Goal: Task Accomplishment & Management: Complete application form

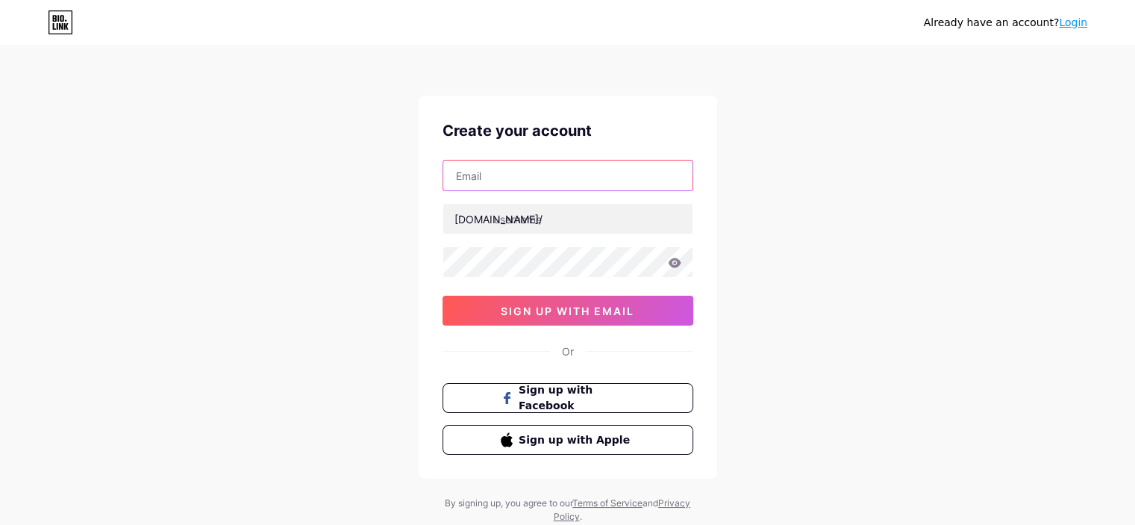
click at [529, 179] on input "text" at bounding box center [567, 175] width 249 height 30
type input "[EMAIL_ADDRESS][DOMAIN_NAME]"
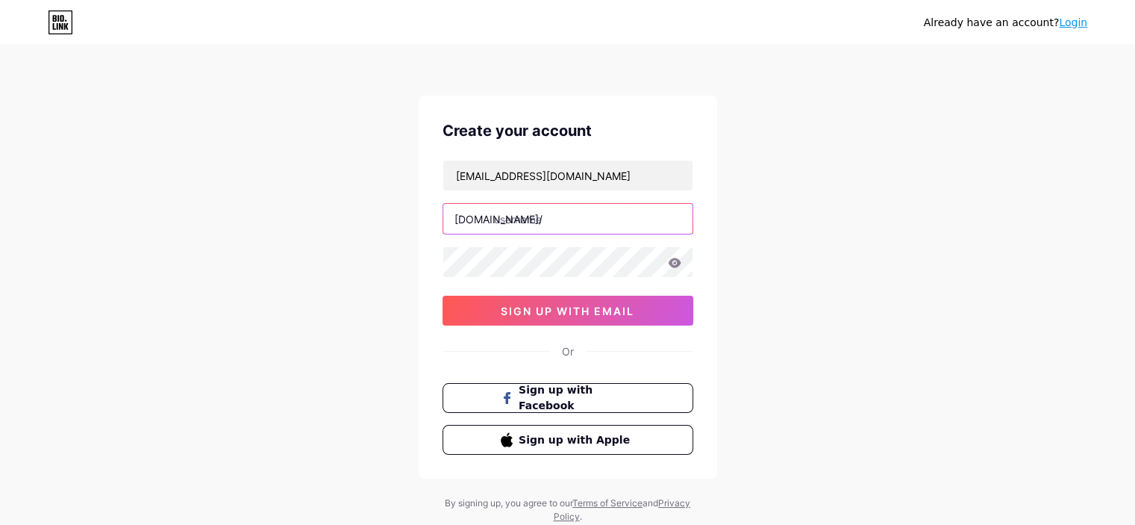
click at [552, 219] on input "text" at bounding box center [567, 219] width 249 height 30
click at [586, 218] on input "scorpen" at bounding box center [567, 219] width 249 height 30
type input "scorpenix"
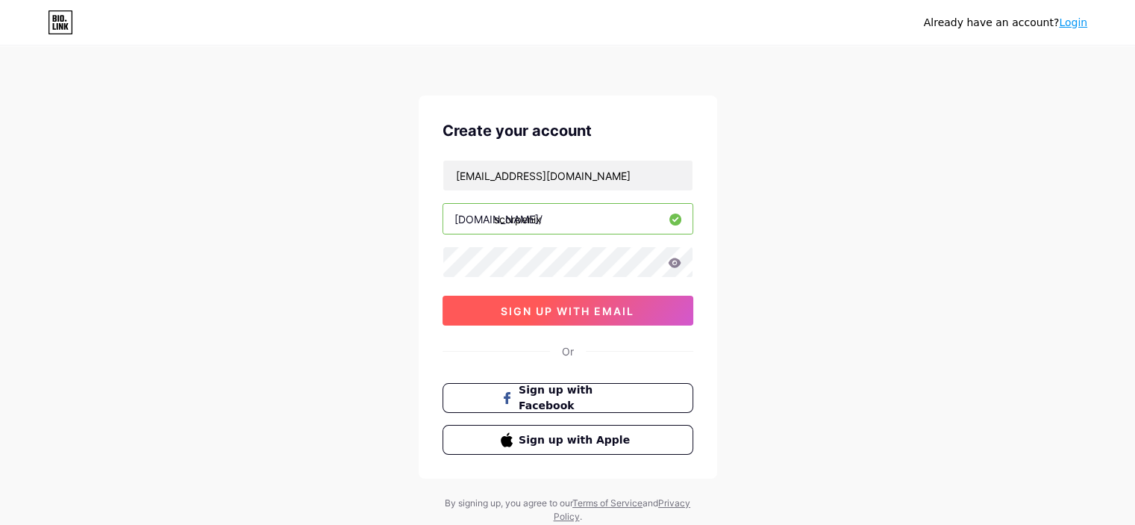
click at [575, 307] on span "sign up with email" at bounding box center [568, 310] width 134 height 13
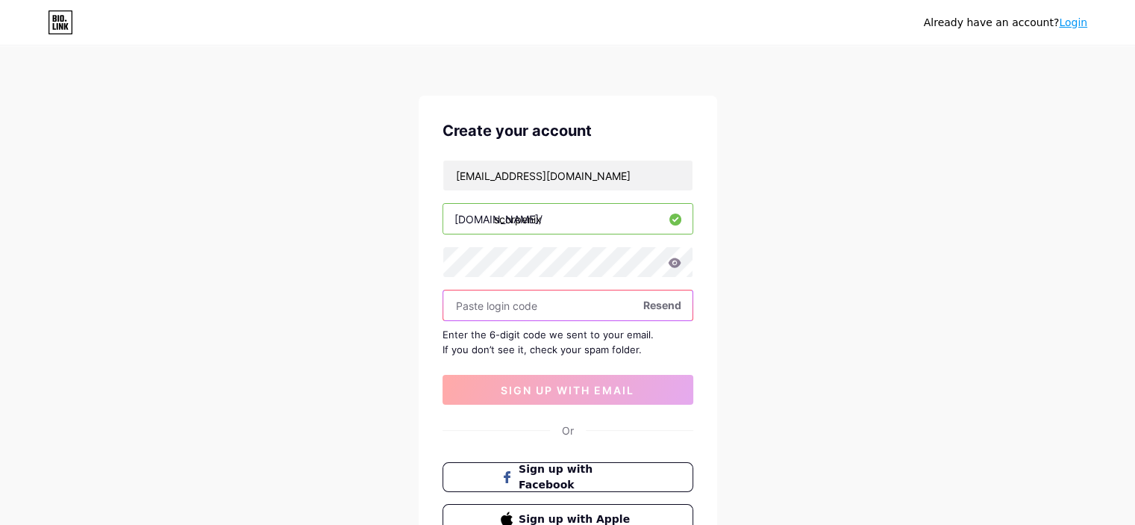
paste input "561531"
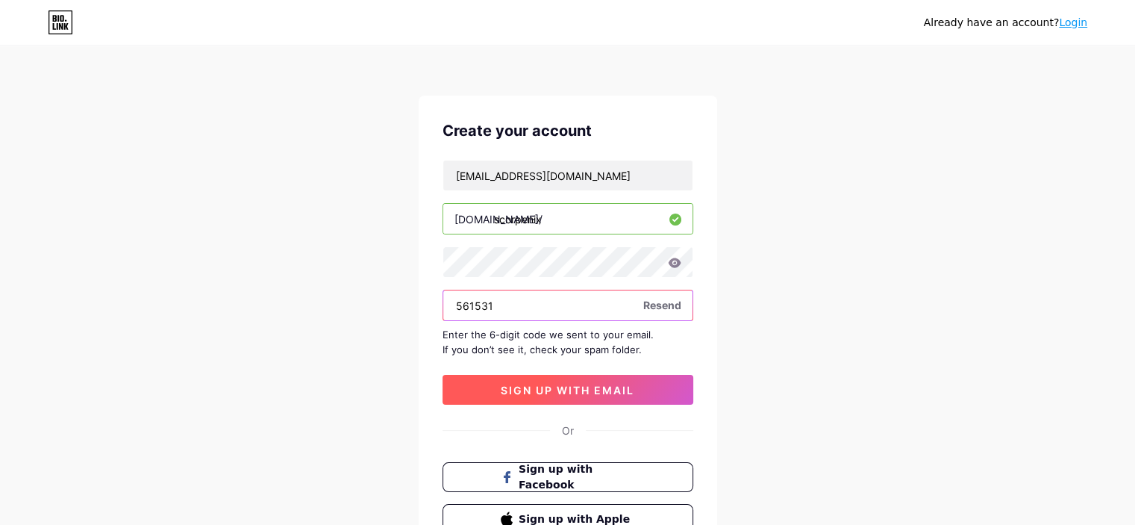
type input "561531"
click at [590, 385] on span "sign up with email" at bounding box center [568, 390] width 134 height 13
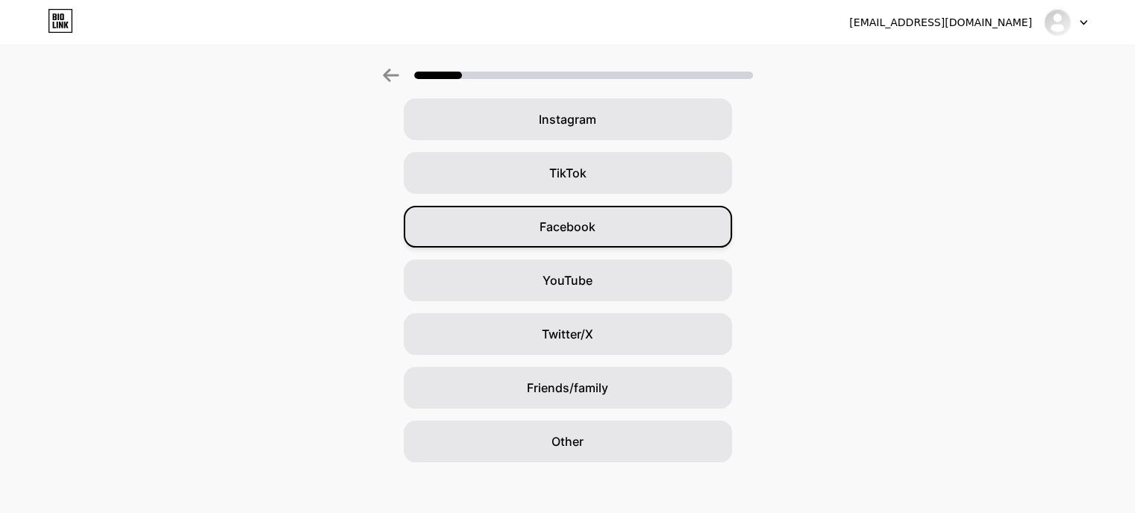
scroll to position [129, 0]
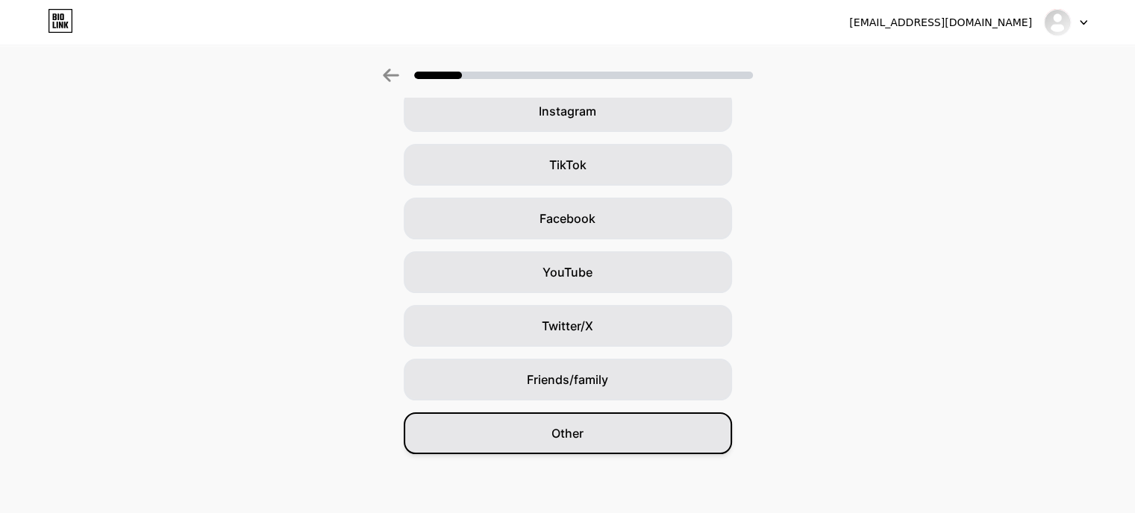
click at [576, 437] on span "Other" at bounding box center [567, 434] width 32 height 18
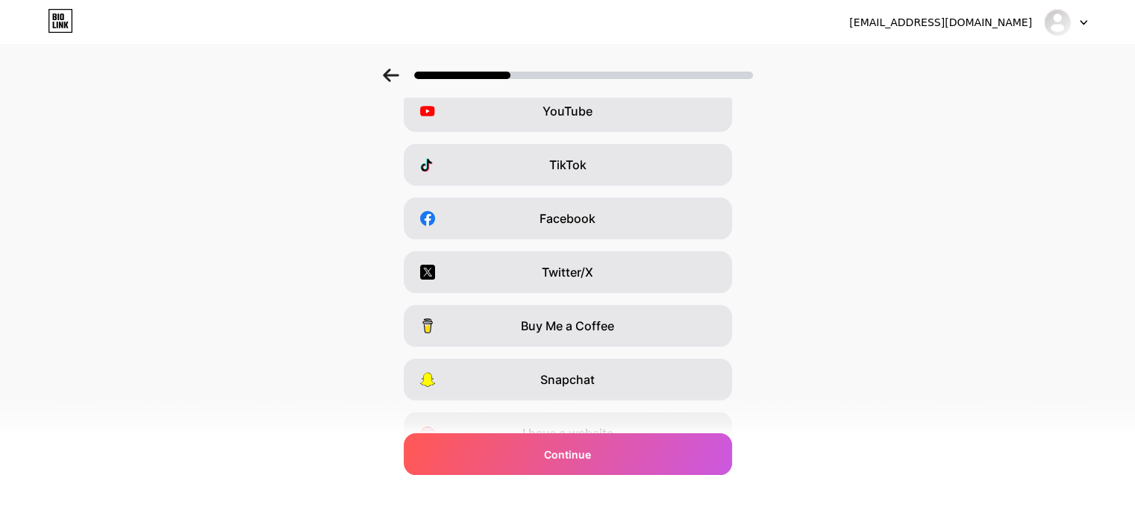
scroll to position [0, 0]
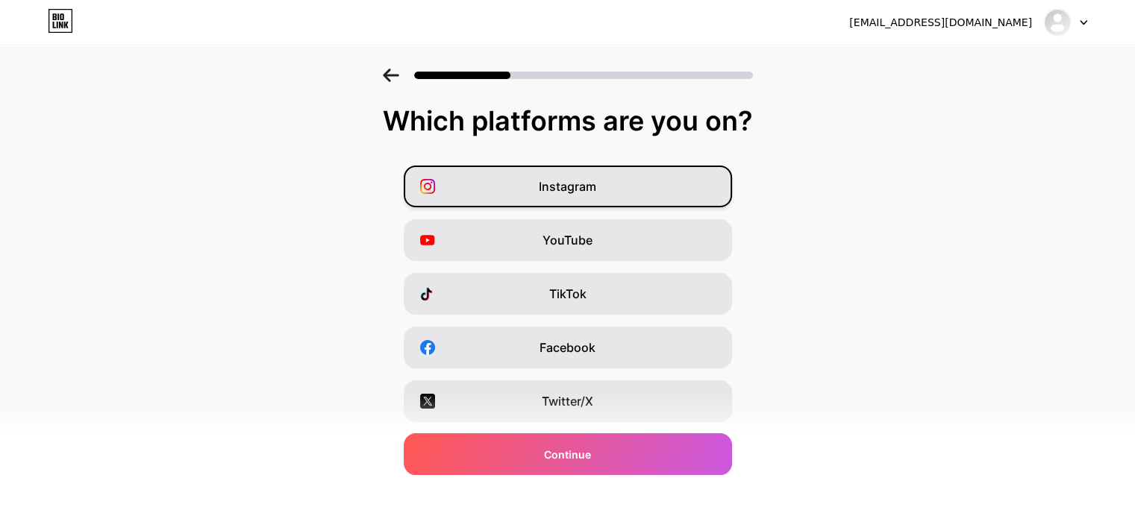
click at [625, 188] on div "Instagram" at bounding box center [568, 187] width 328 height 42
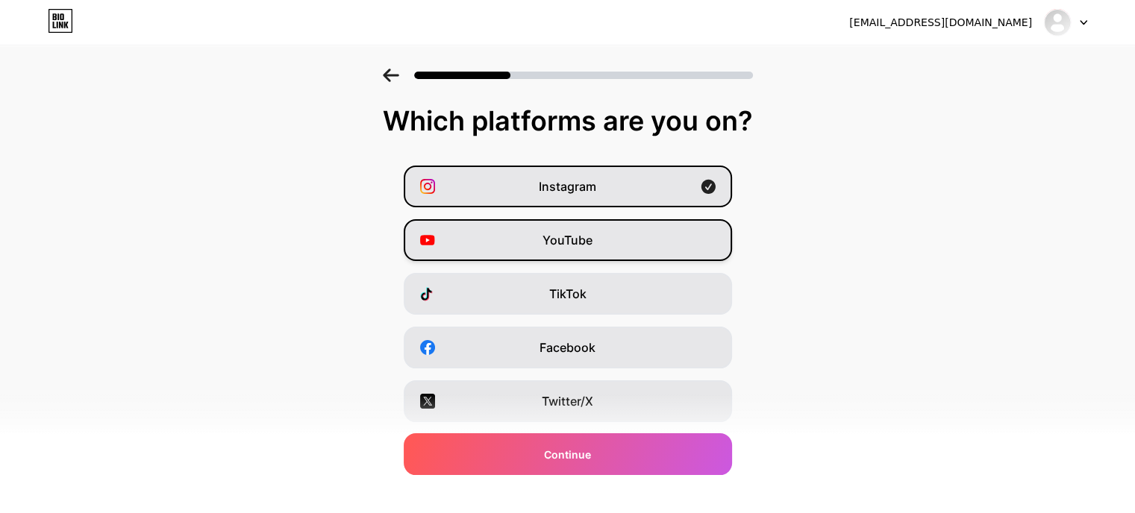
click at [620, 232] on div "YouTube" at bounding box center [568, 240] width 328 height 42
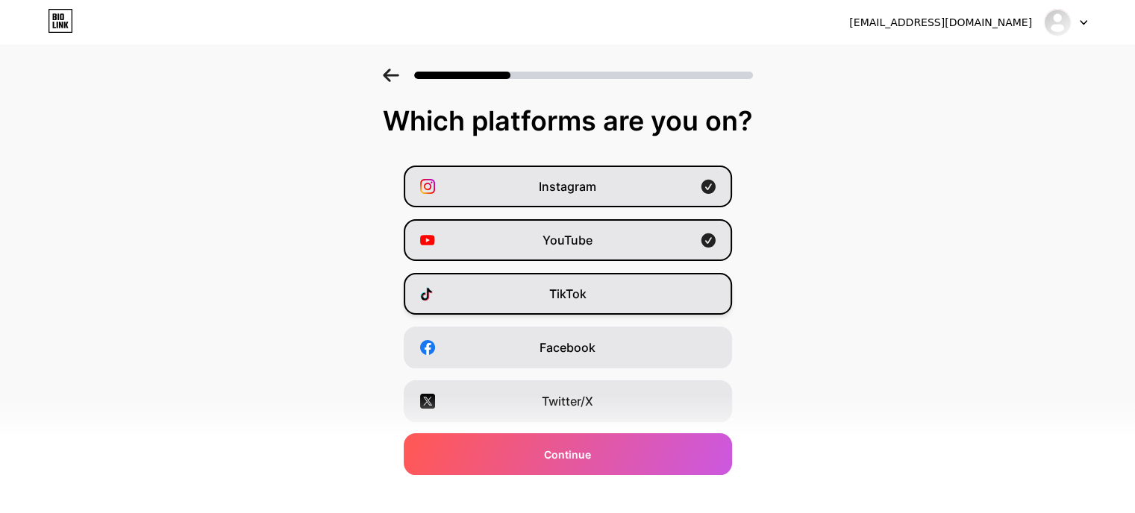
click at [620, 292] on div "TikTok" at bounding box center [568, 294] width 328 height 42
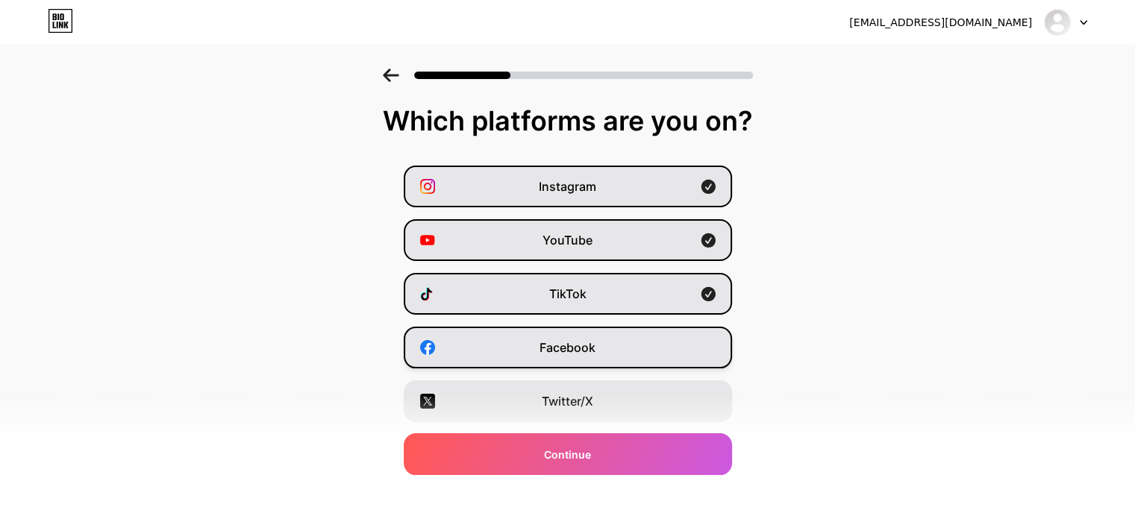
click at [612, 348] on div "Facebook" at bounding box center [568, 348] width 328 height 42
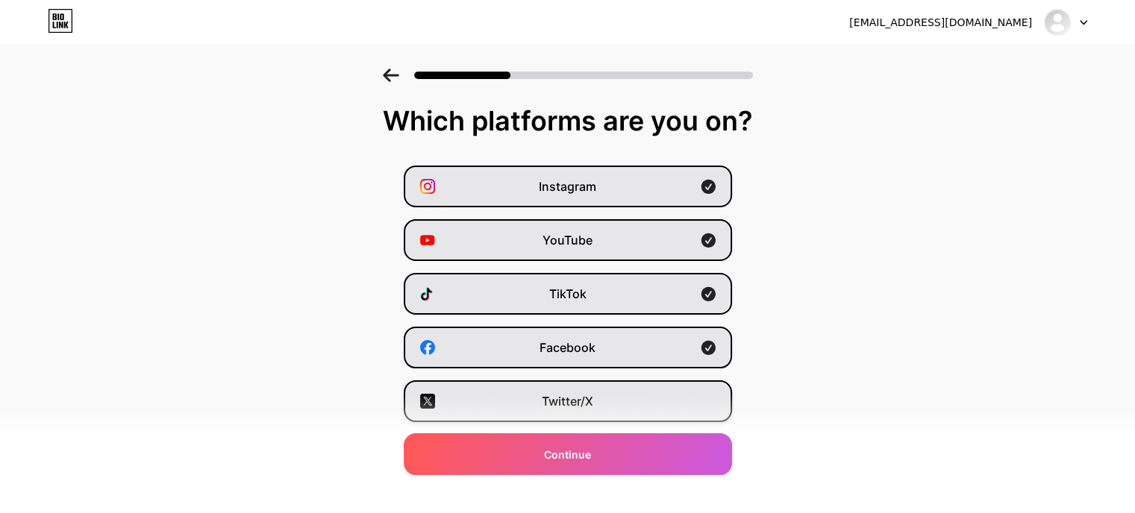
click at [605, 396] on div "Twitter/X" at bounding box center [568, 402] width 328 height 42
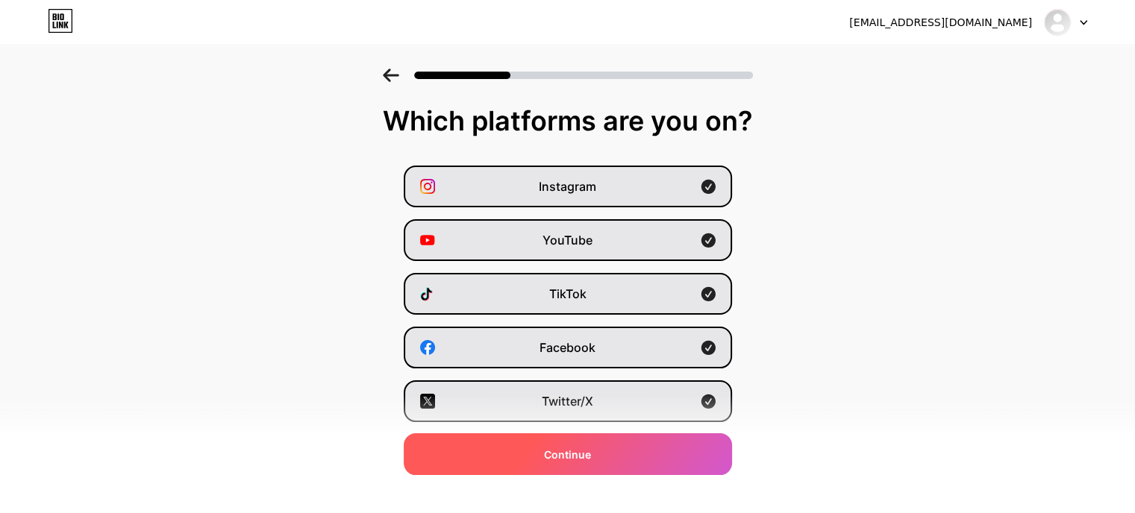
click at [612, 459] on div "Continue" at bounding box center [568, 455] width 328 height 42
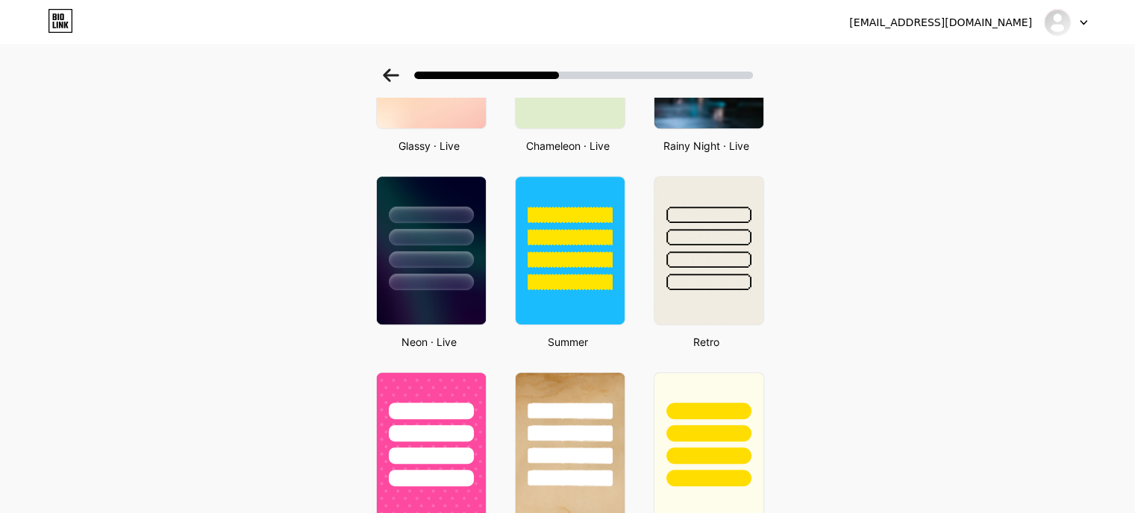
scroll to position [592, 0]
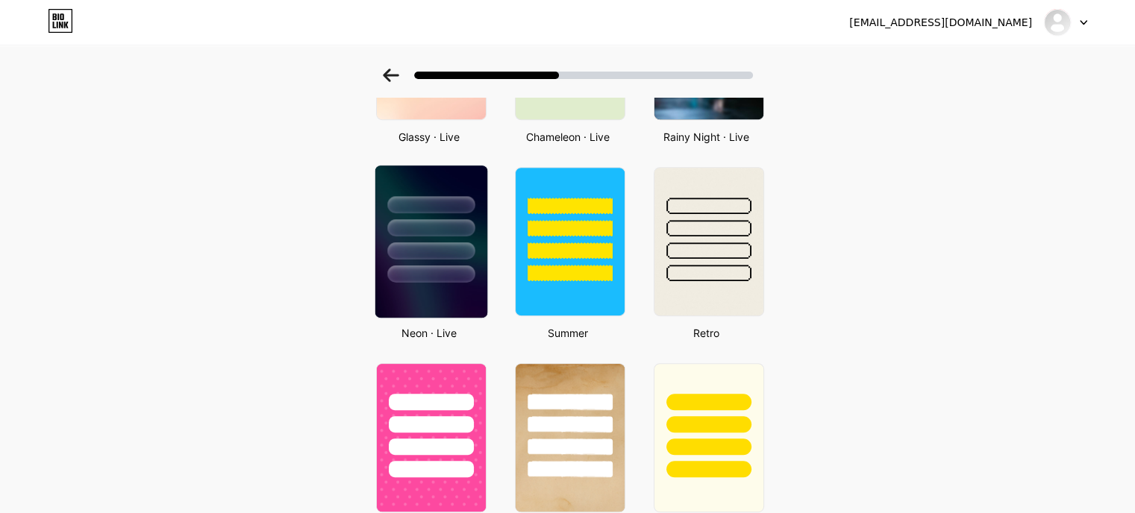
click at [466, 282] on img at bounding box center [431, 242] width 112 height 152
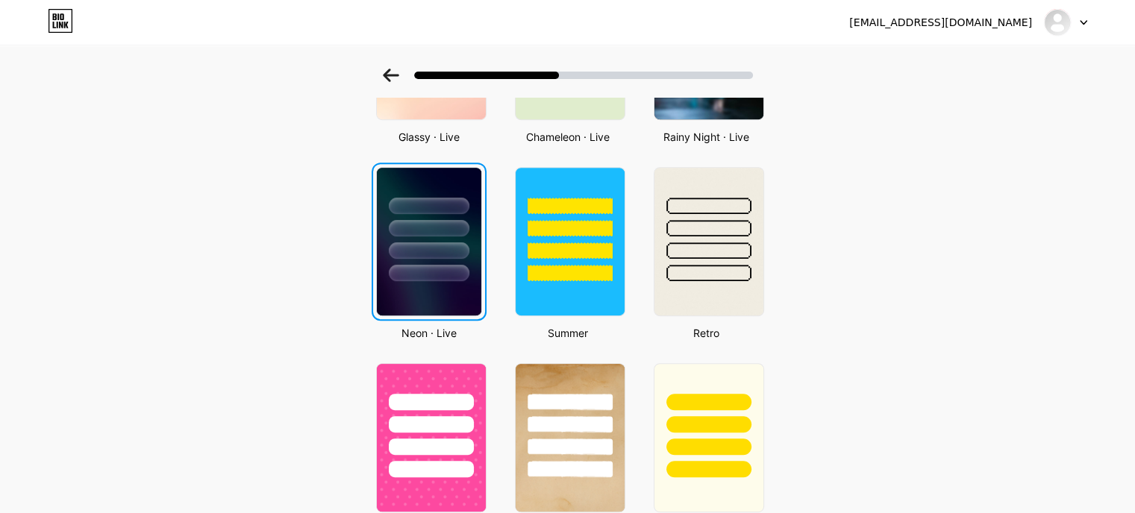
scroll to position [0, 0]
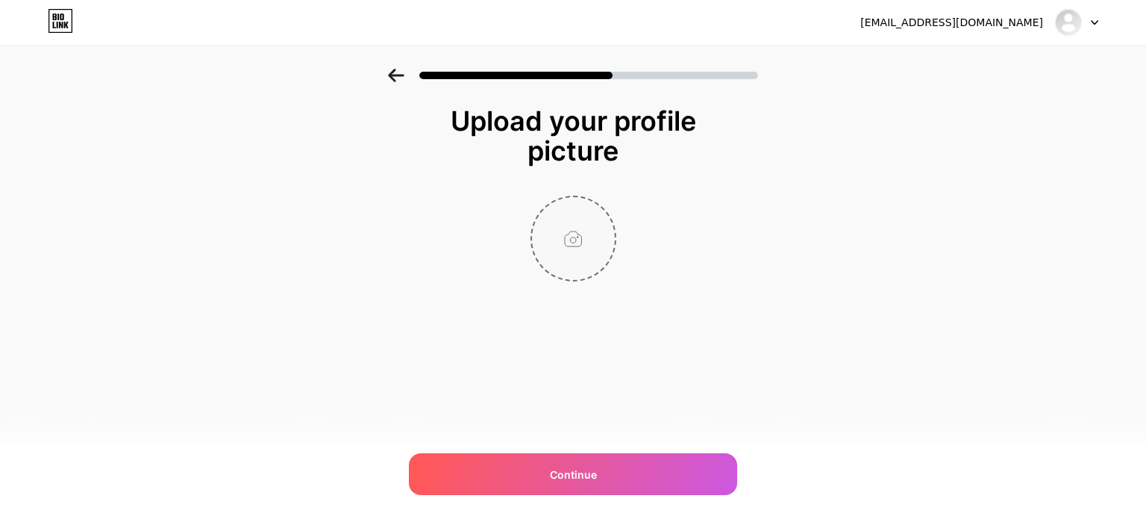
click at [582, 244] on input "file" at bounding box center [573, 238] width 83 height 83
click at [563, 229] on input "file" at bounding box center [573, 238] width 83 height 83
type input "C:\fakepath\564127168_122124571430968758_2236894745964451229_n.jpg"
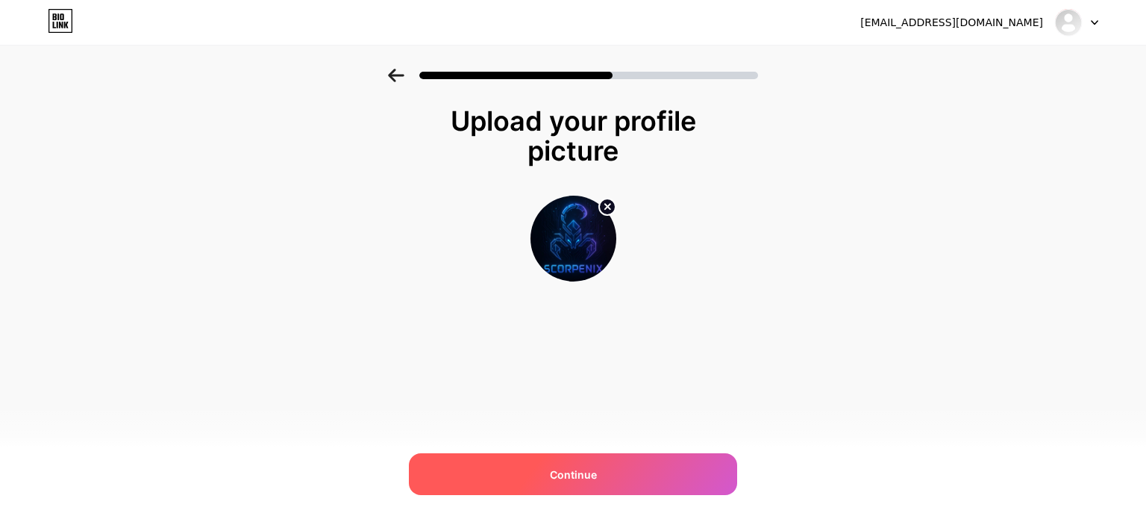
click at [607, 468] on div "Continue" at bounding box center [573, 474] width 328 height 42
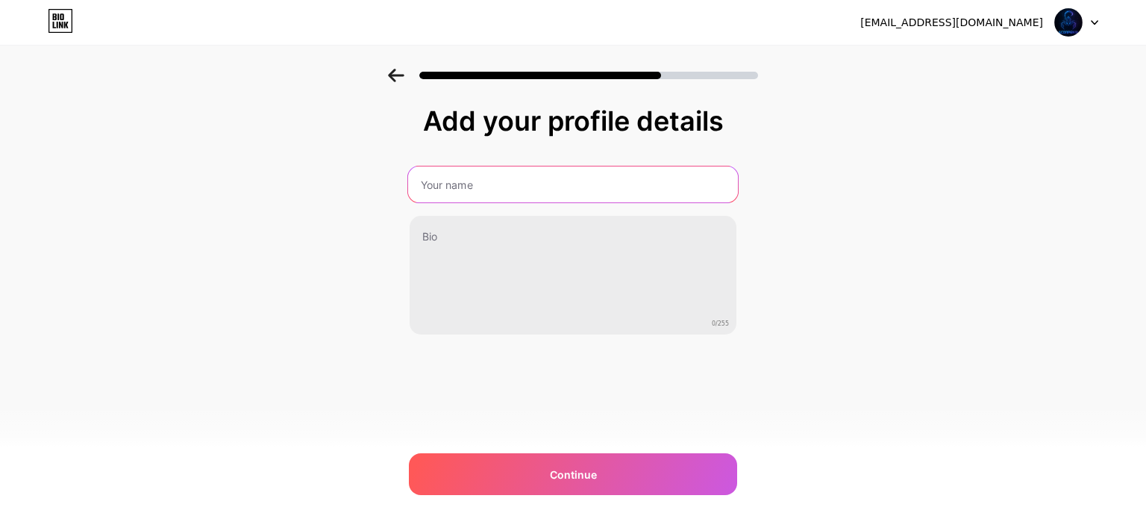
click at [493, 190] on input "text" at bounding box center [573, 184] width 330 height 36
type input "Scorpenix"
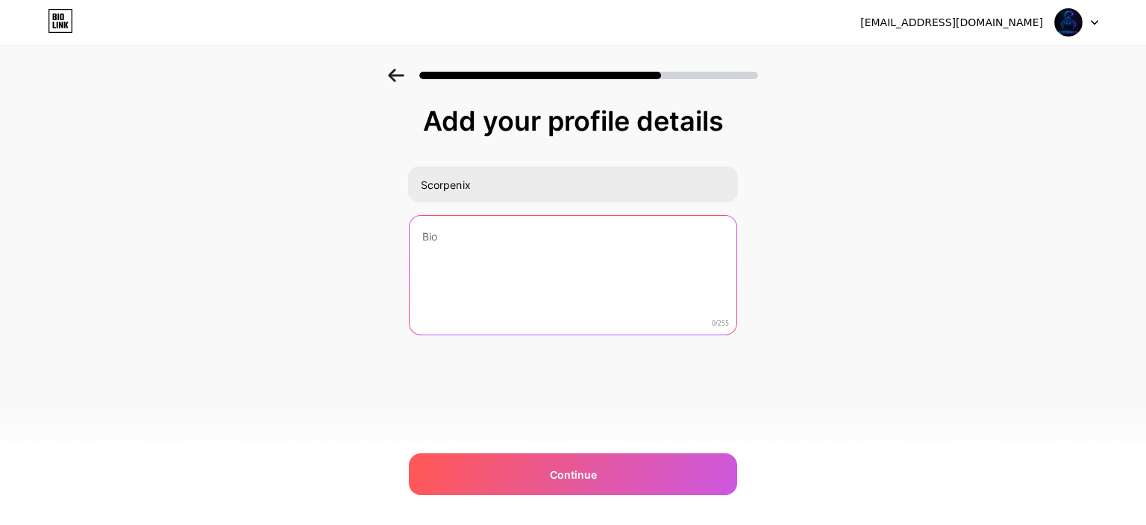
click at [463, 228] on textarea at bounding box center [573, 276] width 327 height 120
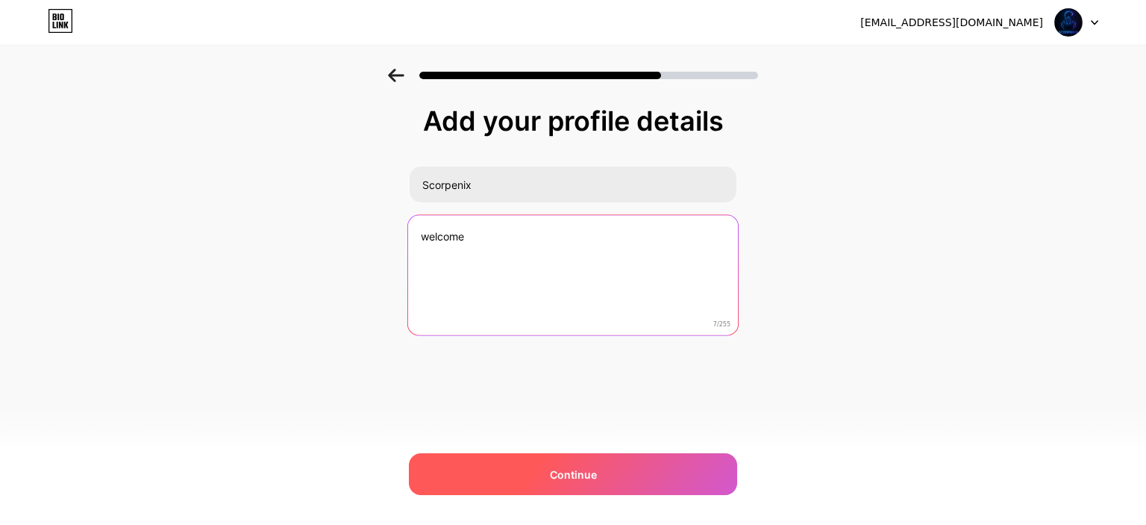
type textarea "welcome"
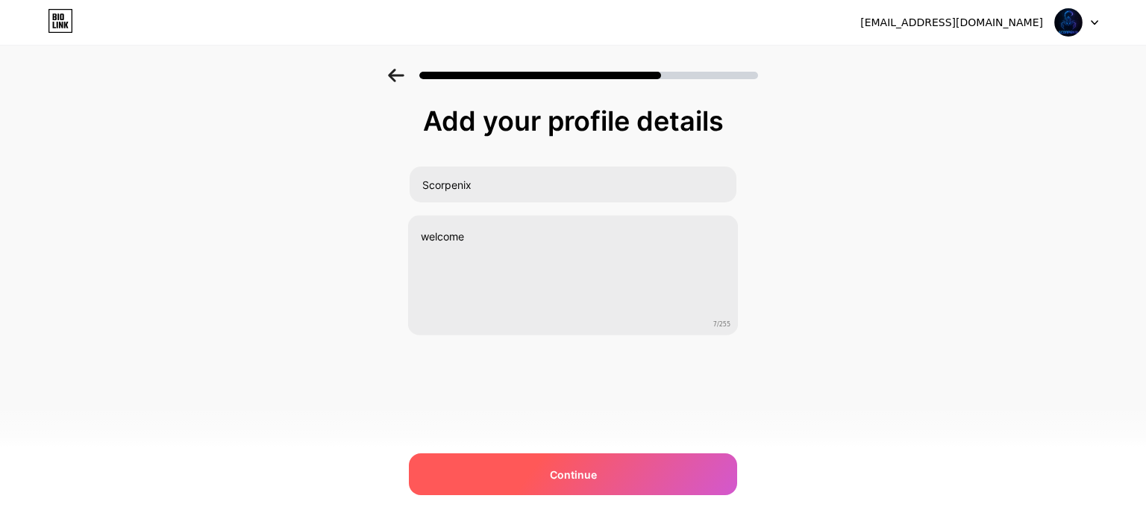
click at [544, 462] on div "Continue" at bounding box center [573, 474] width 328 height 42
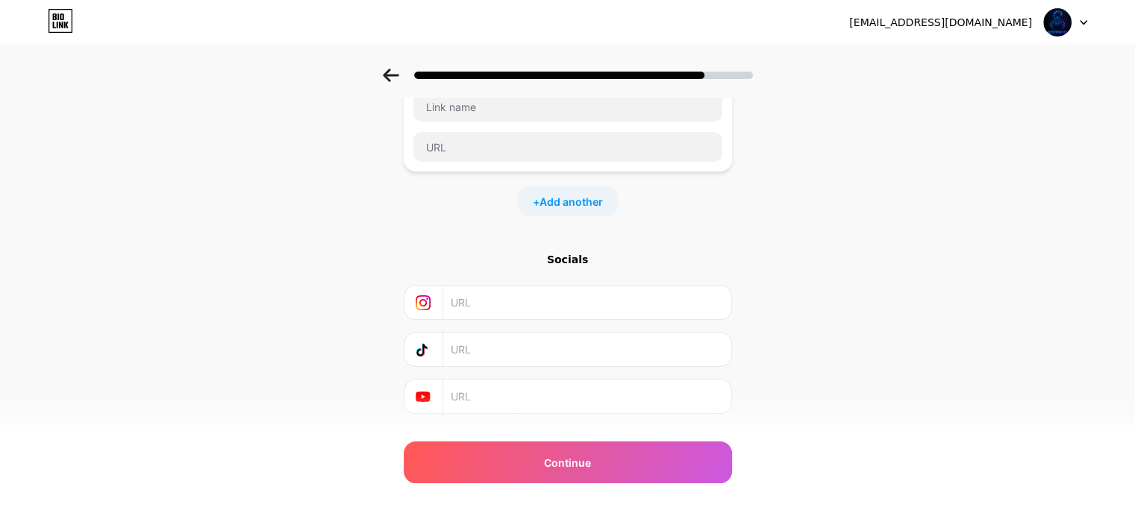
scroll to position [137, 0]
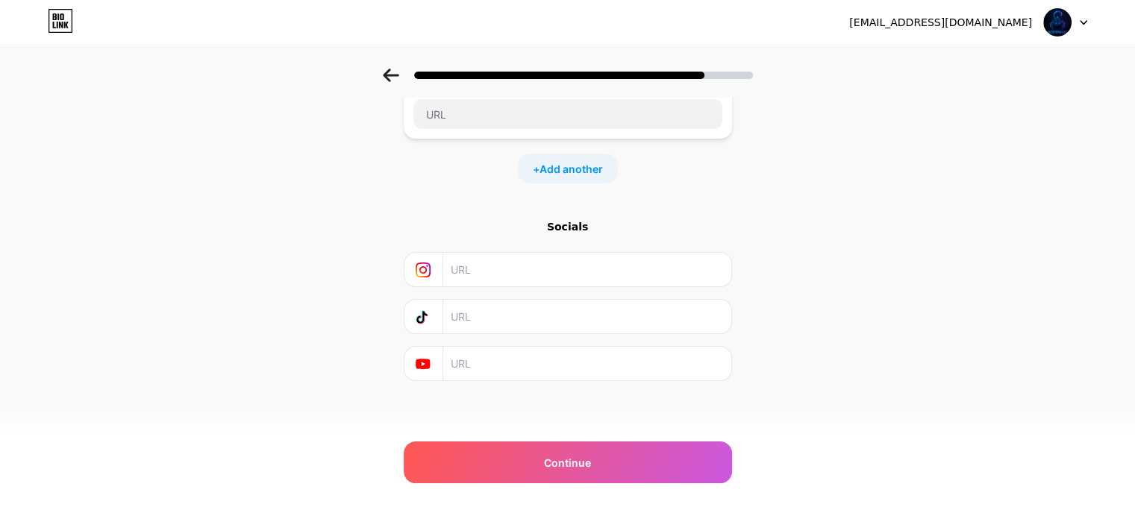
click at [467, 360] on input "text" at bounding box center [586, 364] width 271 height 34
paste input "https://www.youtube.com/@SCORPENIX"
type input "https://www.youtube.com/@SCORPENIX"
click at [523, 321] on input "text" at bounding box center [586, 317] width 271 height 34
paste input "https://www.tiktok.com/@a6ou6akar"
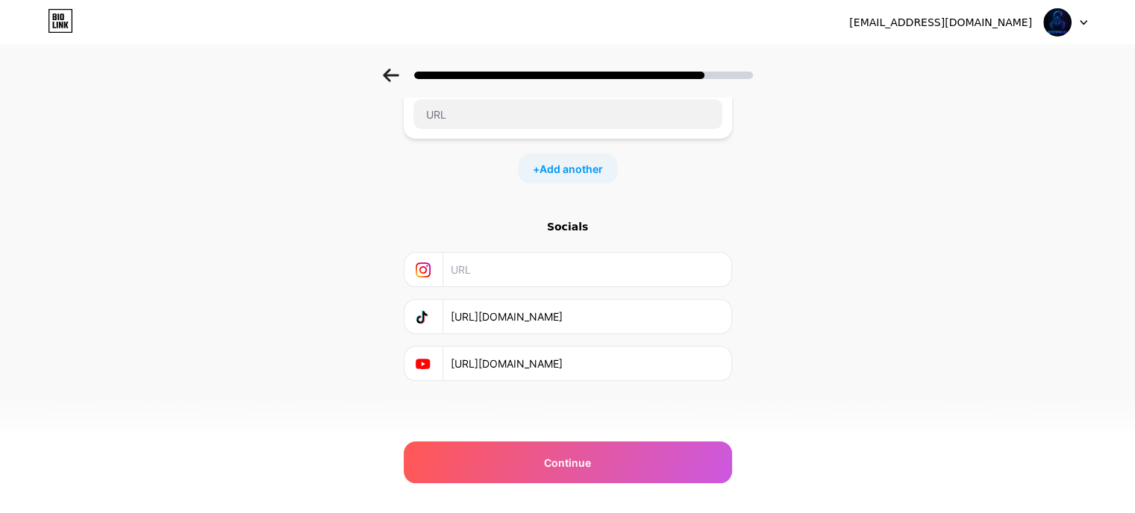
type input "https://www.tiktok.com/@a6ou6akar"
click at [569, 253] on input "text" at bounding box center [586, 270] width 271 height 34
paste input "https://www.instagram.com/a6ou6aker/"
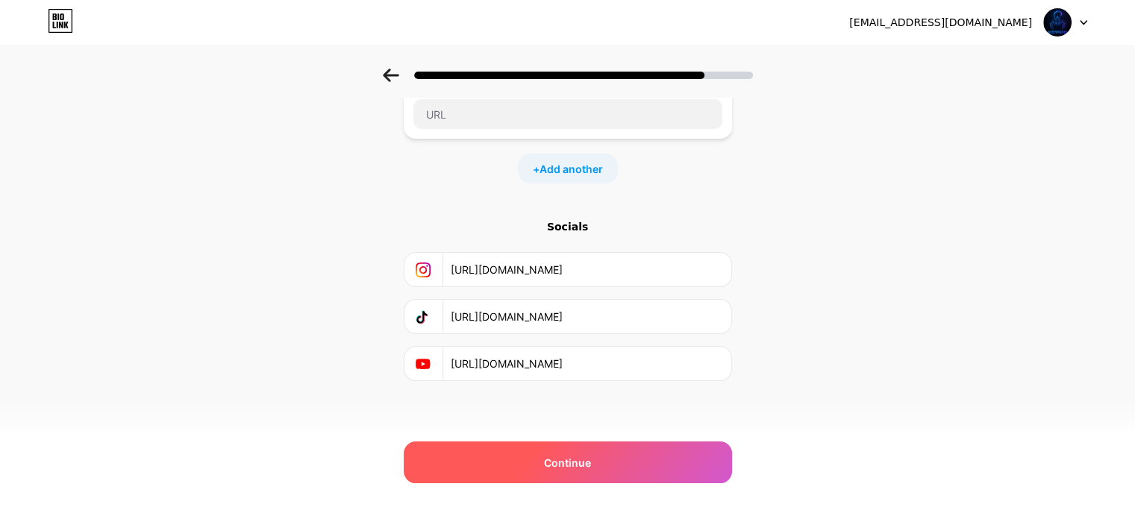
type input "https://www.instagram.com/a6ou6aker/"
click at [591, 456] on span "Continue" at bounding box center [567, 463] width 47 height 16
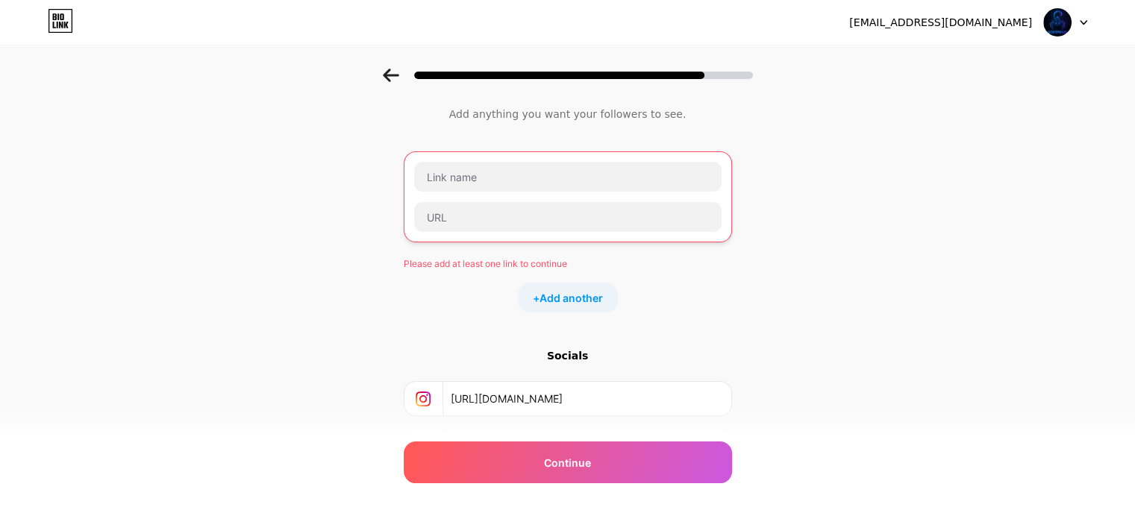
scroll to position [33, 0]
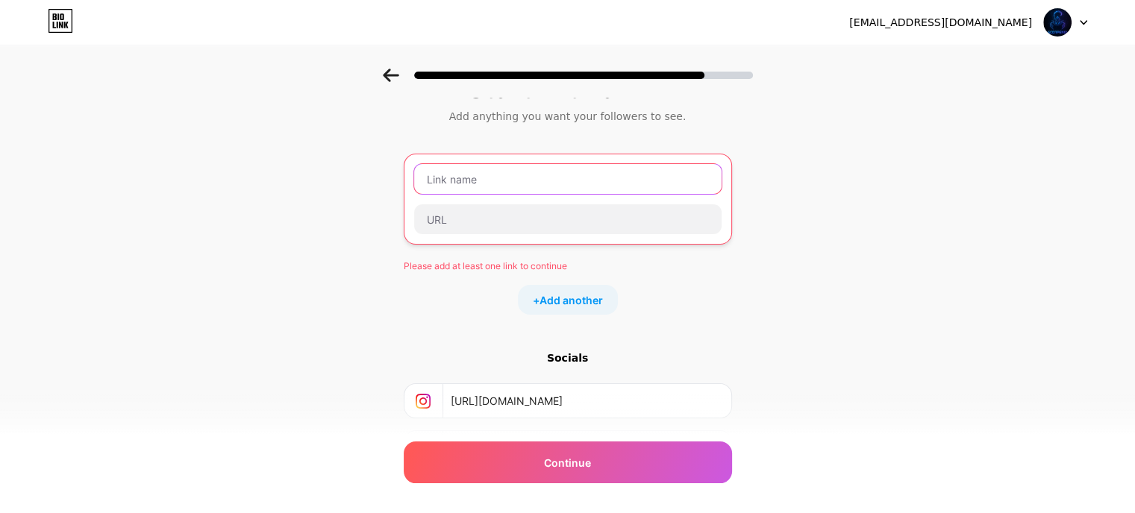
click at [588, 178] on input "text" at bounding box center [567, 179] width 307 height 30
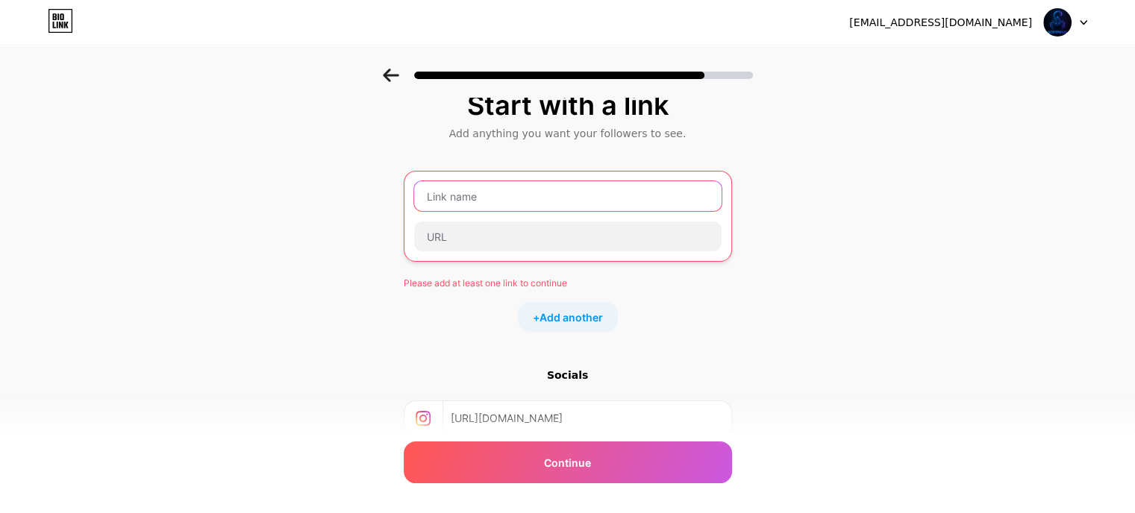
scroll to position [0, 0]
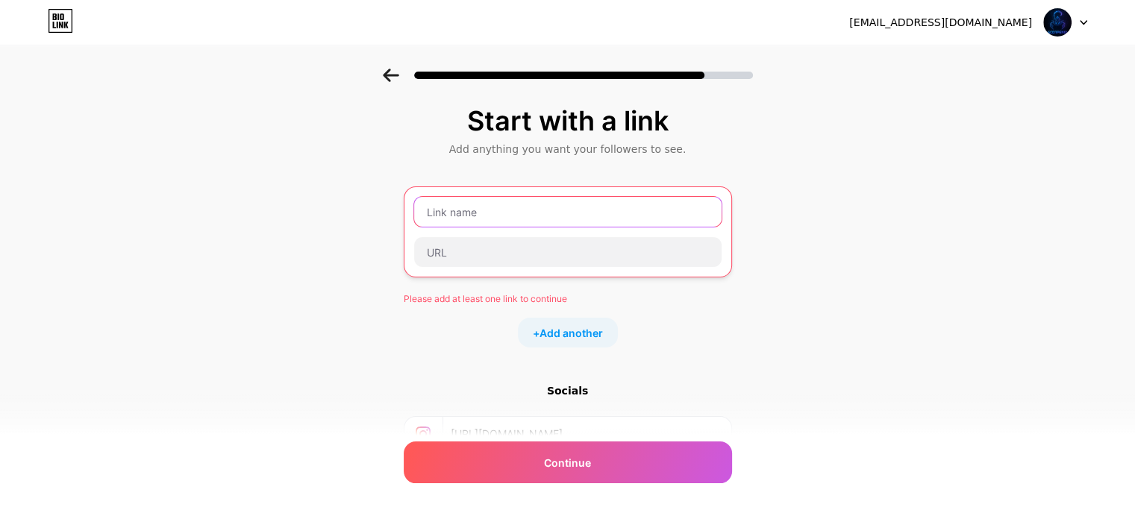
click at [496, 210] on input "text" at bounding box center [567, 212] width 307 height 30
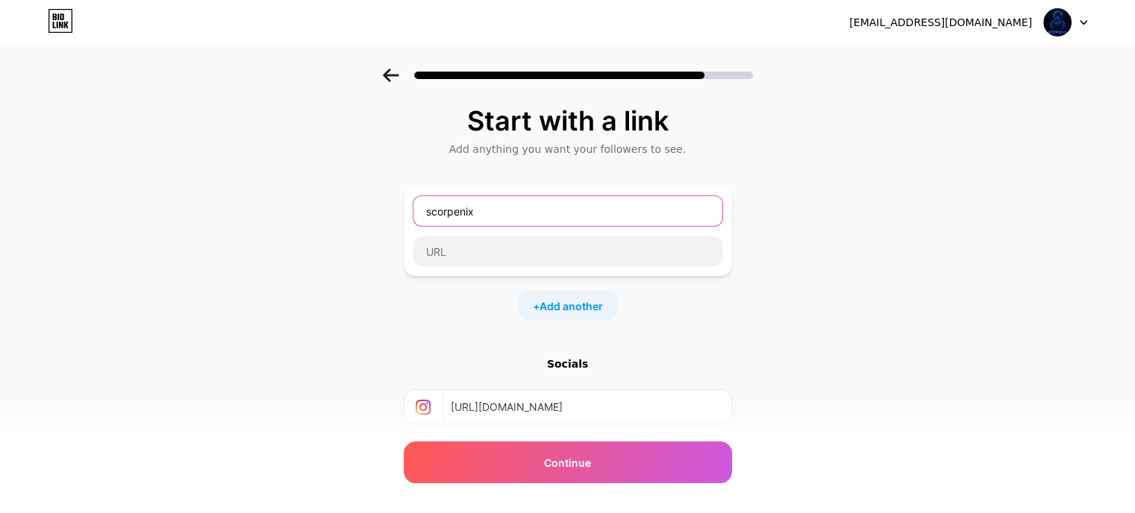
type input "scorpenix"
click at [821, 291] on div "Start with a link Add anything you want your followers to see. scorpenix + Add …" at bounding box center [567, 331] width 1135 height 525
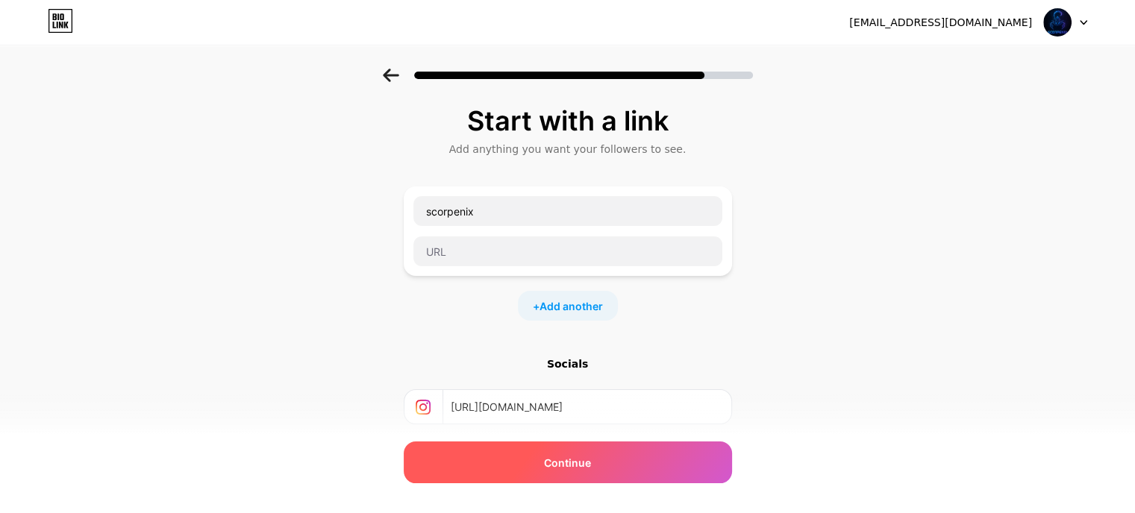
click at [566, 466] on span "Continue" at bounding box center [567, 463] width 47 height 16
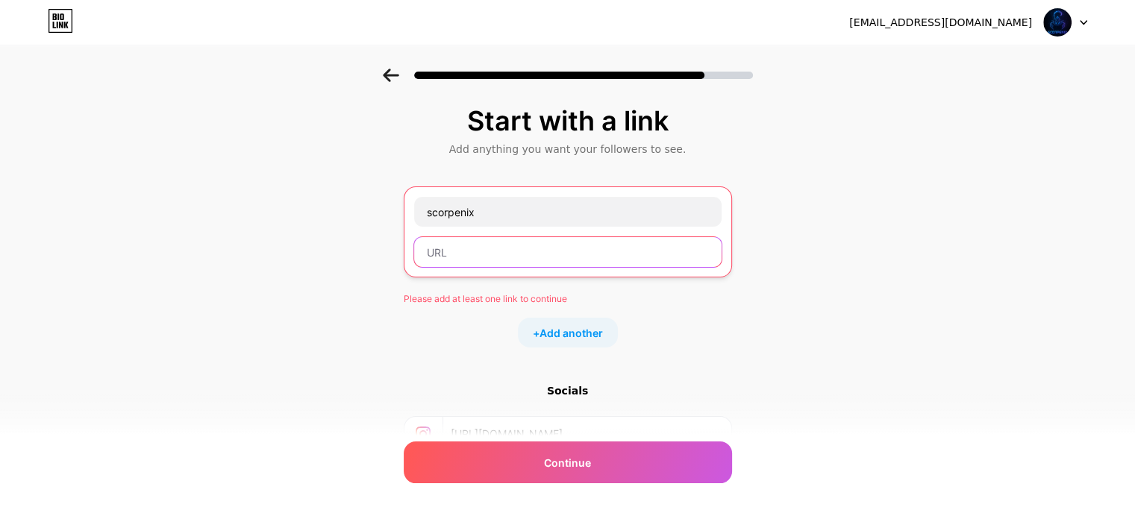
click at [455, 253] on input "text" at bounding box center [567, 252] width 307 height 30
click at [573, 391] on div "Socials" at bounding box center [568, 391] width 328 height 15
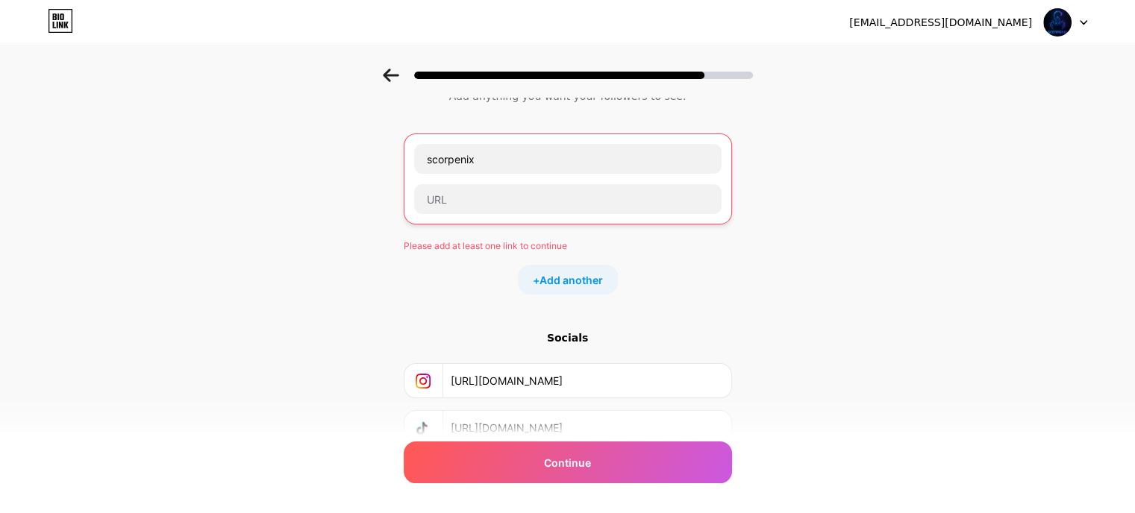
scroll to position [40, 0]
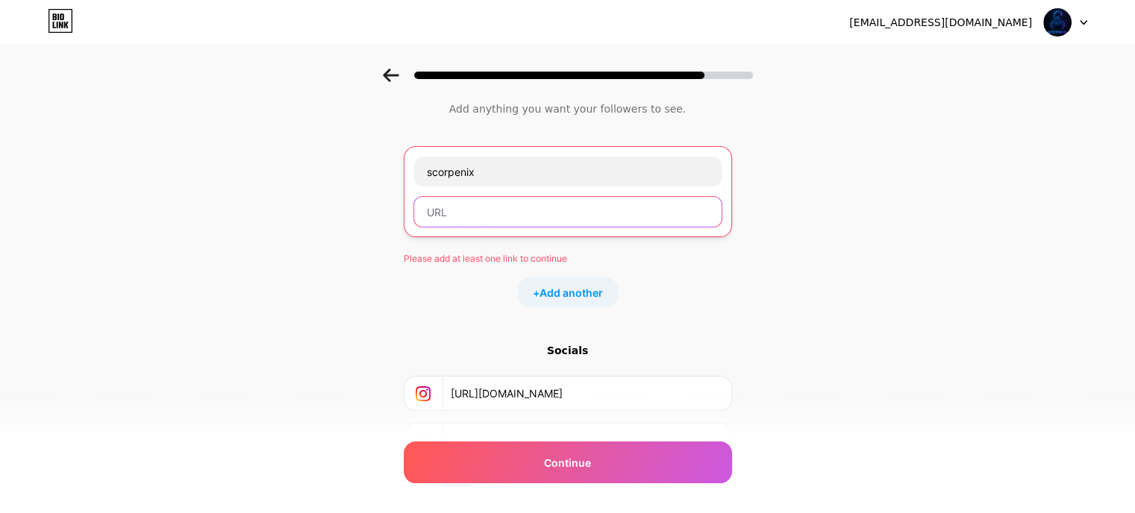
click at [478, 216] on input "text" at bounding box center [567, 212] width 307 height 30
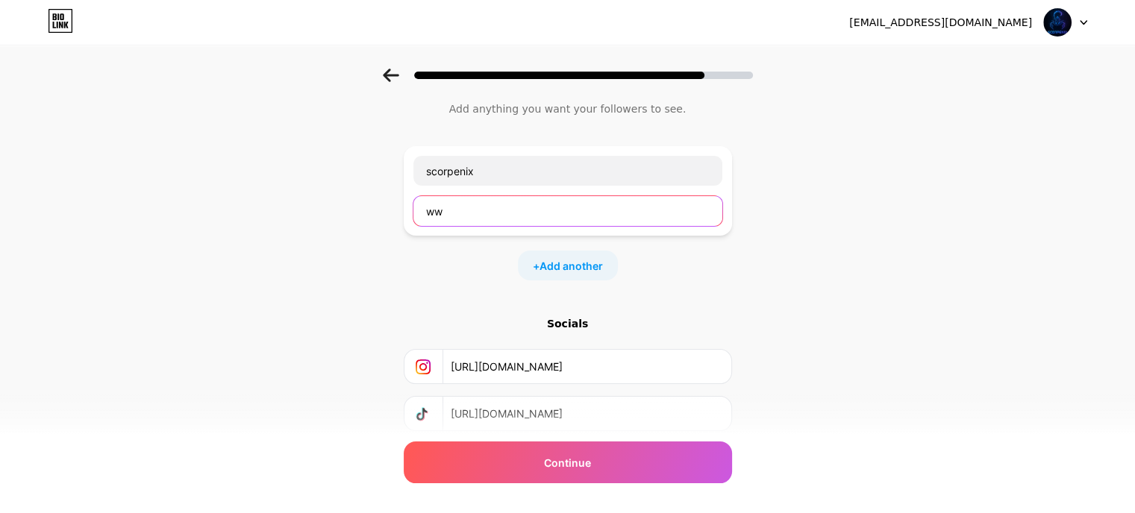
type input "w"
paste input "https://www.instagram.com/a6ou6aker/"
click at [572, 209] on input "https://www.scorpen." at bounding box center [567, 211] width 309 height 30
click at [606, 216] on input "https://www.scorpenix." at bounding box center [567, 211] width 309 height 30
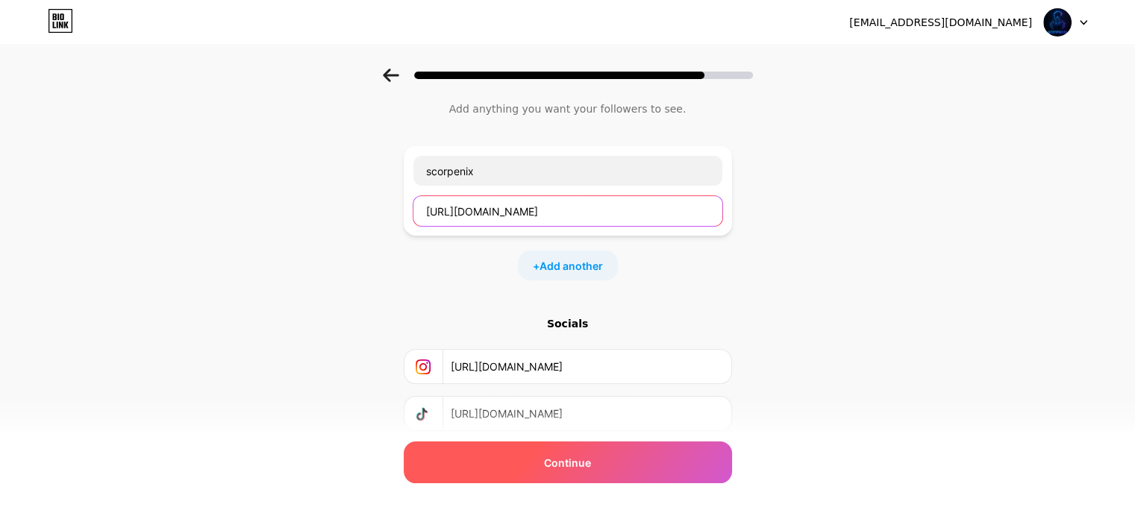
type input "https://www.scorpenix.me"
click at [583, 456] on span "Continue" at bounding box center [567, 463] width 47 height 16
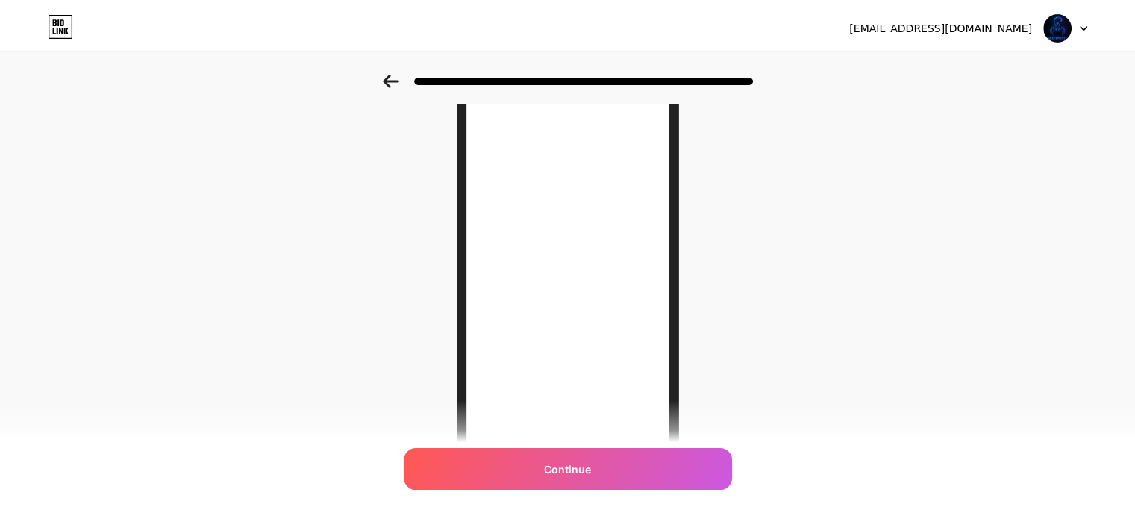
scroll to position [0, 0]
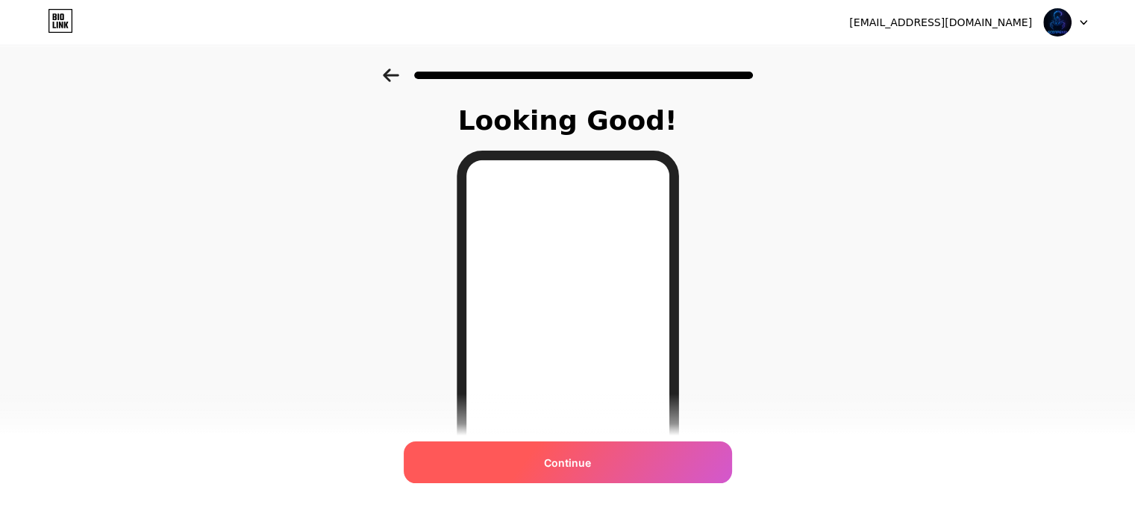
click at [591, 466] on span "Continue" at bounding box center [567, 463] width 47 height 16
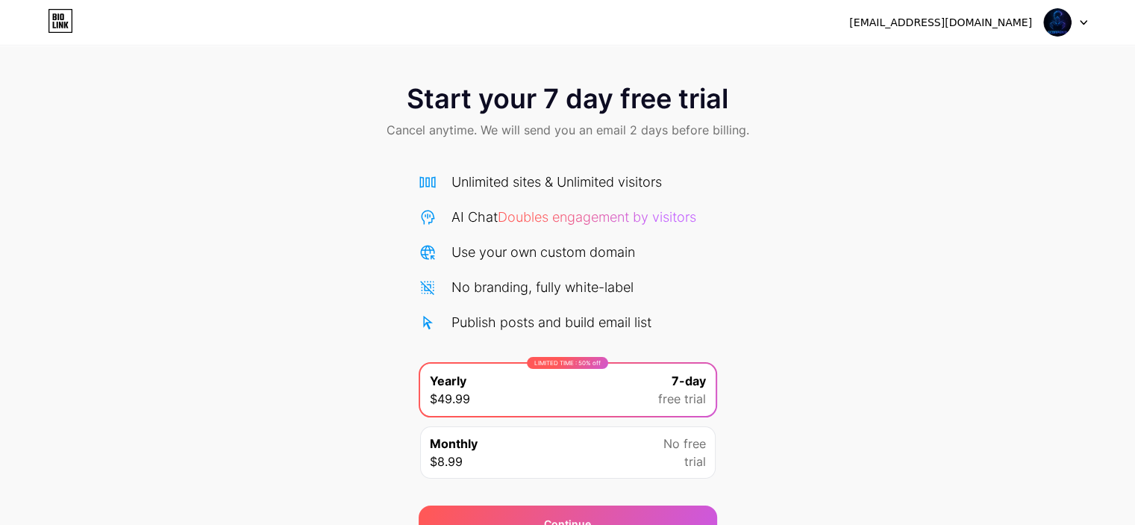
click at [1082, 25] on div at bounding box center [1065, 22] width 43 height 27
click at [1029, 9] on div "[EMAIL_ADDRESS][DOMAIN_NAME]" at bounding box center [968, 22] width 238 height 27
click at [59, 17] on icon at bounding box center [60, 21] width 25 height 24
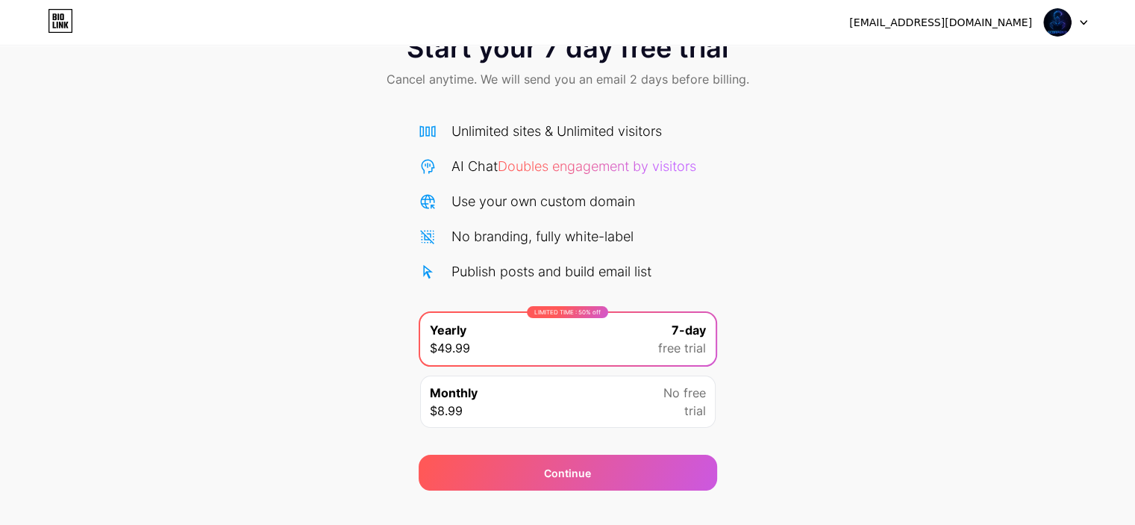
scroll to position [75, 0]
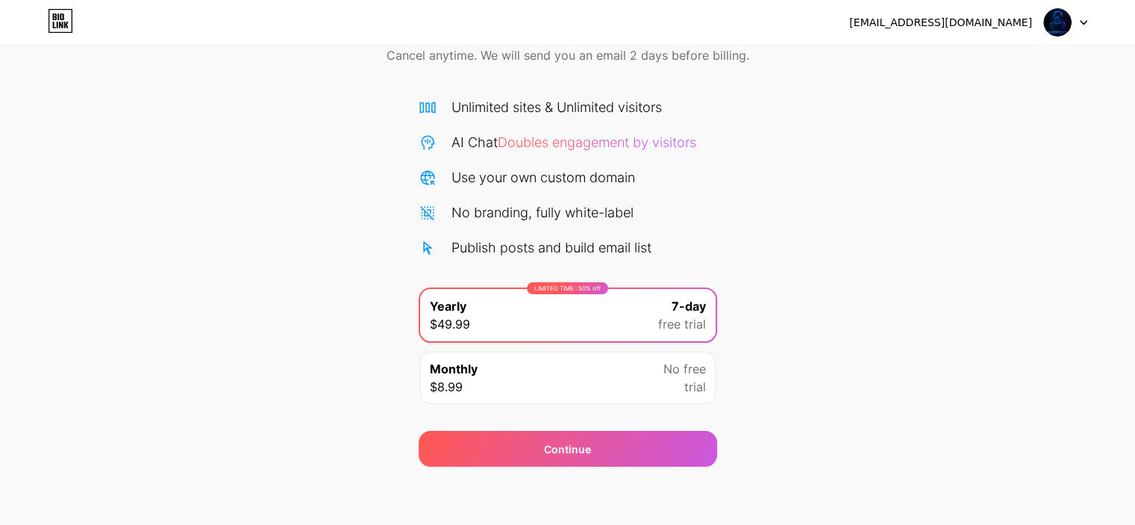
click at [981, 63] on div "Start your 7 day free trial Cancel anytime. We will send you an email 2 days be…" at bounding box center [567, 38] width 1135 height 88
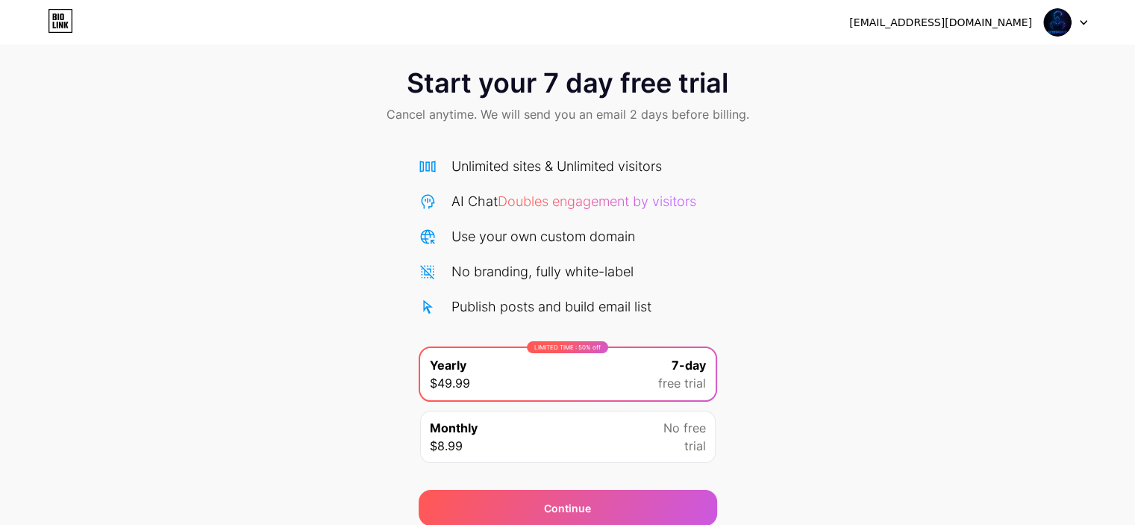
scroll to position [25, 0]
